Goal: Information Seeking & Learning: Learn about a topic

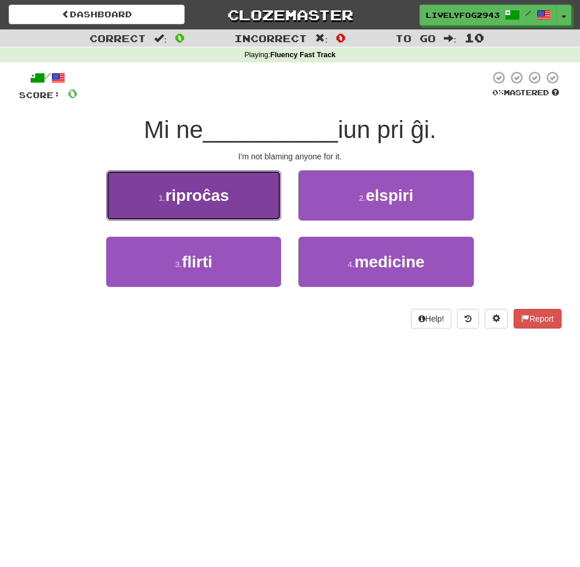
click at [222, 212] on button "1 . riproĉas" at bounding box center [193, 195] width 175 height 50
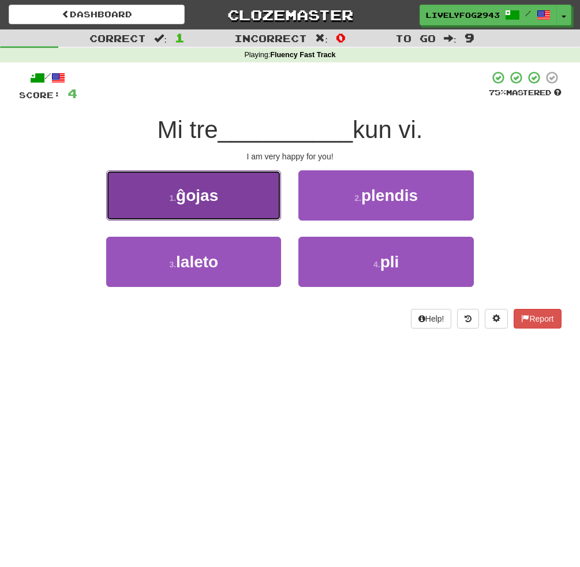
click at [204, 198] on span "ĝojas" at bounding box center [197, 195] width 42 height 18
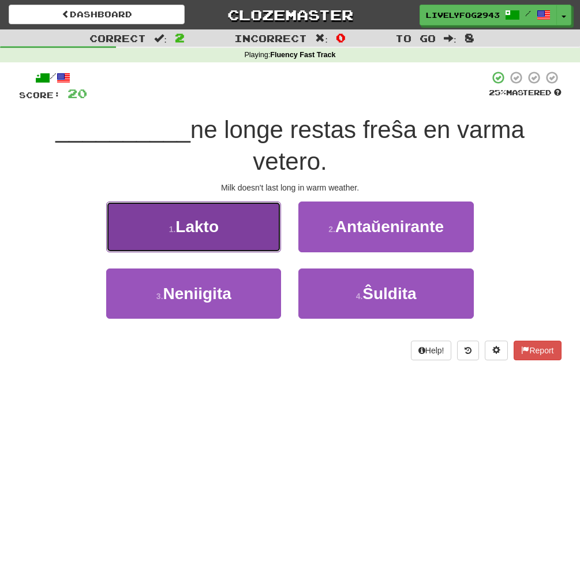
click at [204, 229] on span "Lakto" at bounding box center [196, 226] width 43 height 18
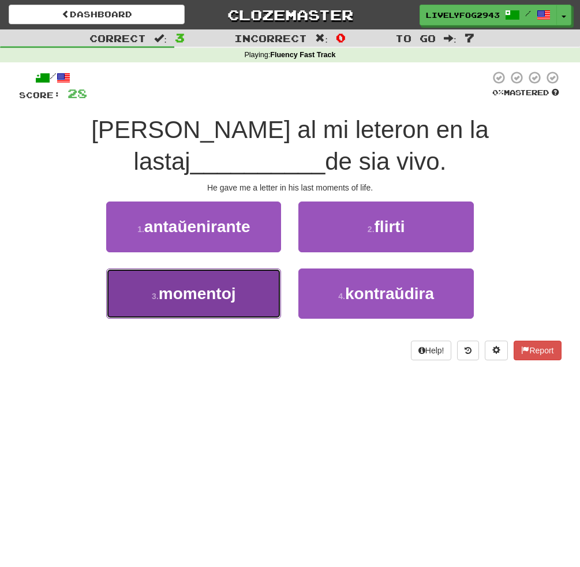
click at [235, 302] on button "3 . momentoj" at bounding box center [193, 293] width 175 height 50
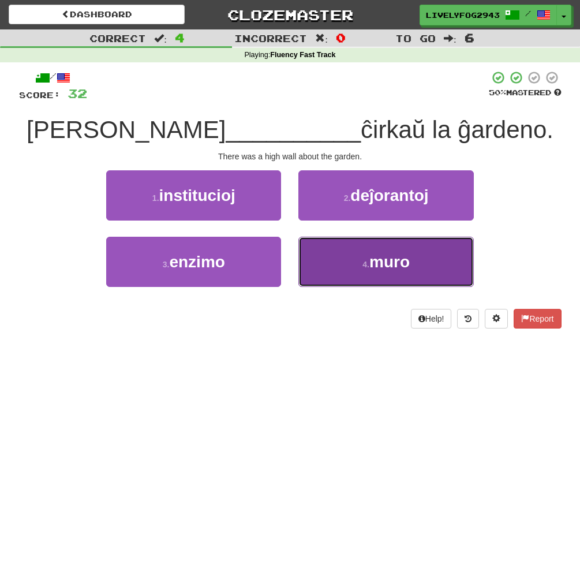
click at [341, 272] on button "4 . [PERSON_NAME]" at bounding box center [385, 262] width 175 height 50
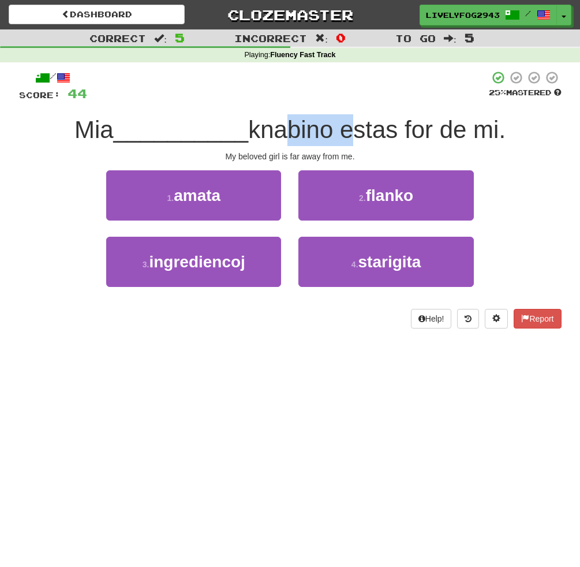
drag, startPoint x: 316, startPoint y: 125, endPoint x: 352, endPoint y: 123, distance: 36.9
click at [352, 123] on span "knabino estas for de mi." at bounding box center [376, 129] width 257 height 27
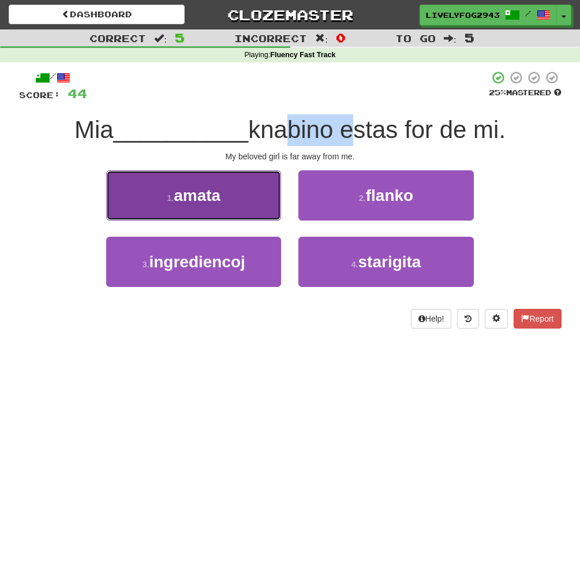
click at [235, 195] on button "1 . amata" at bounding box center [193, 195] width 175 height 50
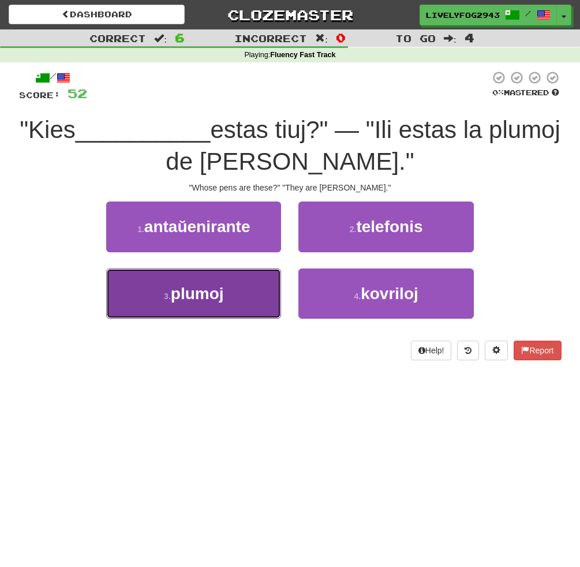
click at [240, 301] on button "3 . plumoj" at bounding box center [193, 293] width 175 height 50
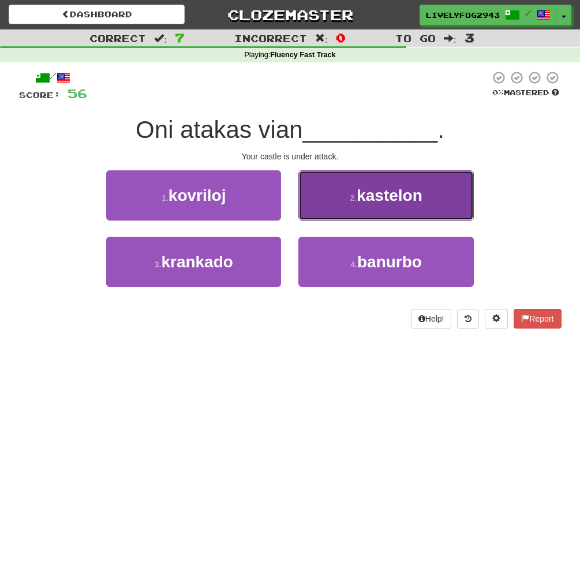
click at [337, 192] on button "2 . kastelon" at bounding box center [385, 195] width 175 height 50
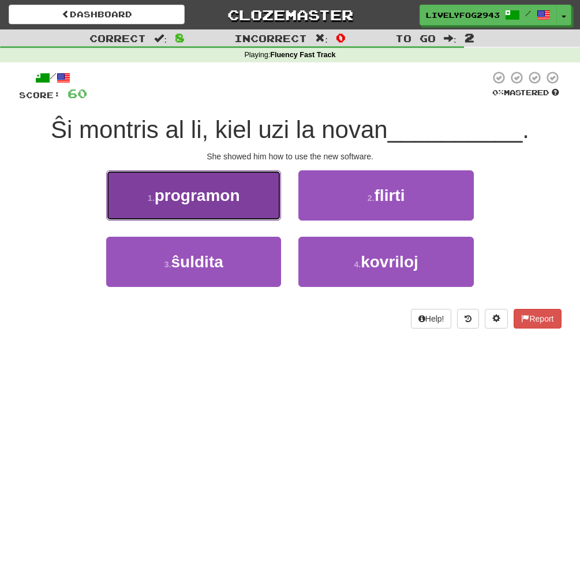
click at [212, 191] on span "programon" at bounding box center [197, 195] width 85 height 18
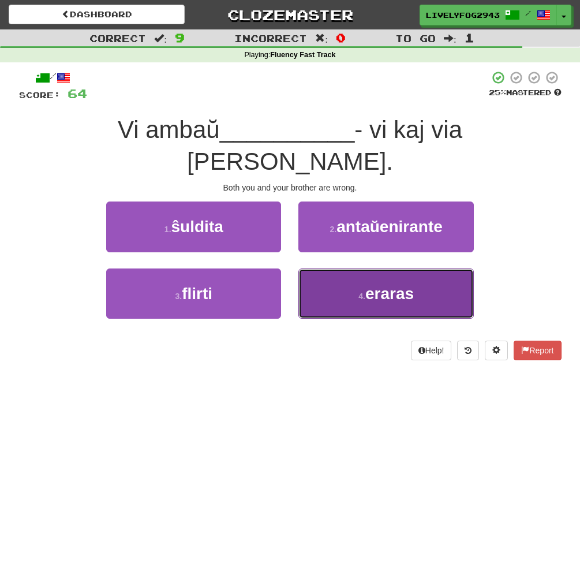
click at [337, 268] on button "4 . eraras" at bounding box center [385, 293] width 175 height 50
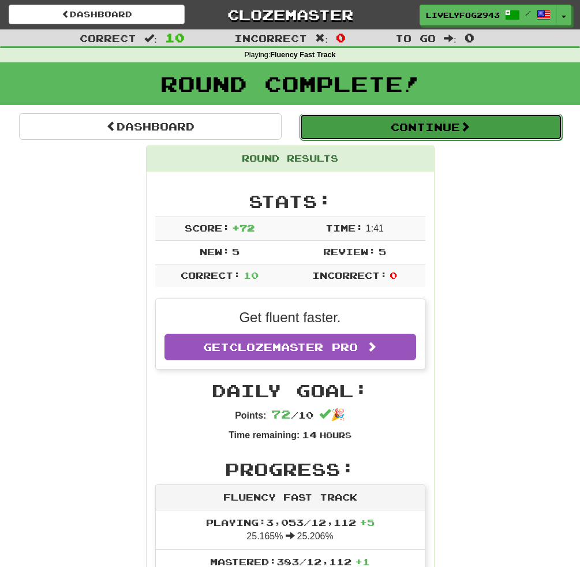
click at [419, 134] on button "Continue" at bounding box center [430, 127] width 262 height 27
